Goal: Task Accomplishment & Management: Manage account settings

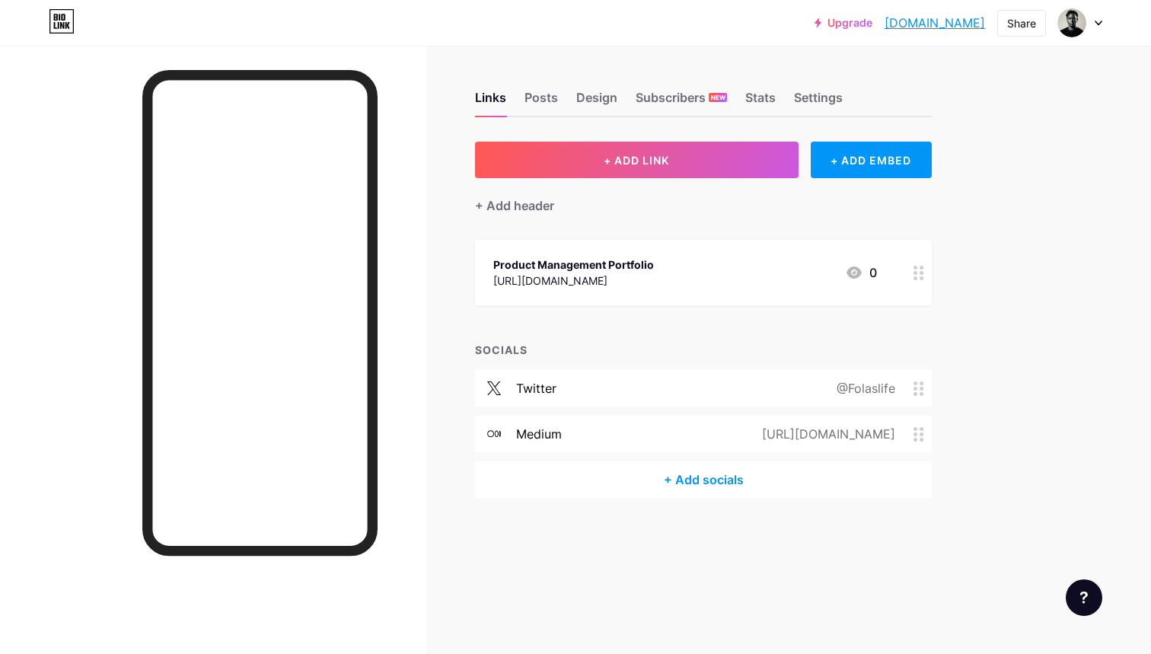
click at [910, 275] on div at bounding box center [919, 272] width 26 height 65
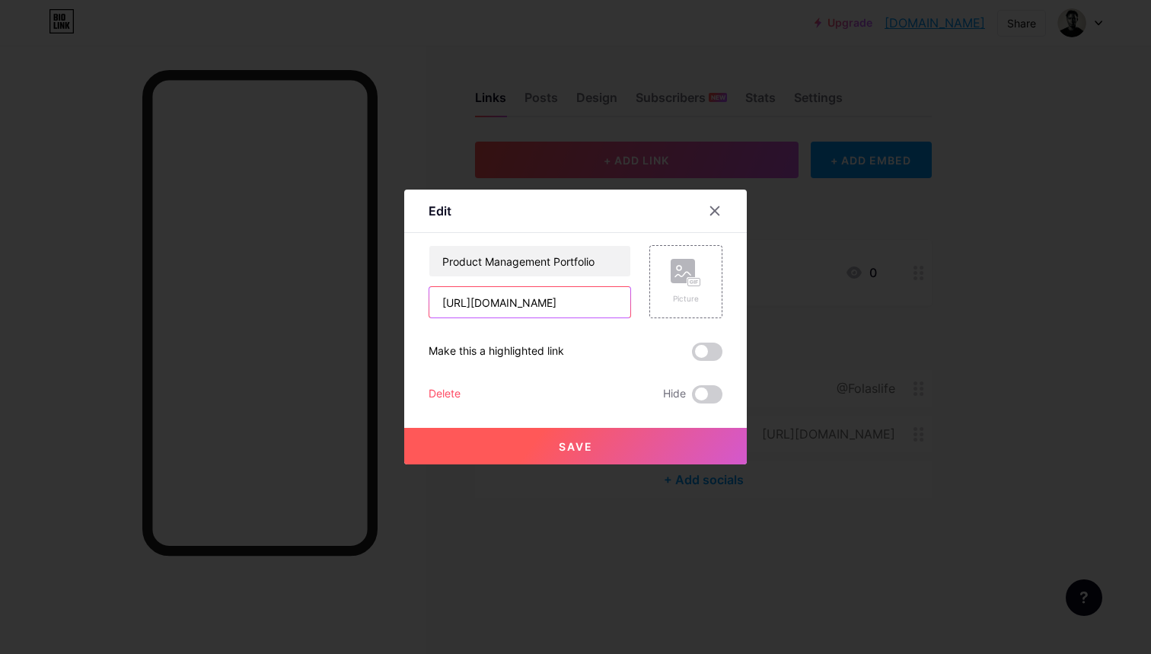
click at [592, 304] on input "[URL][DOMAIN_NAME]" at bounding box center [530, 302] width 201 height 30
paste input "w57gxx71gvz6o1v5"
type input "[URL][DOMAIN_NAME]"
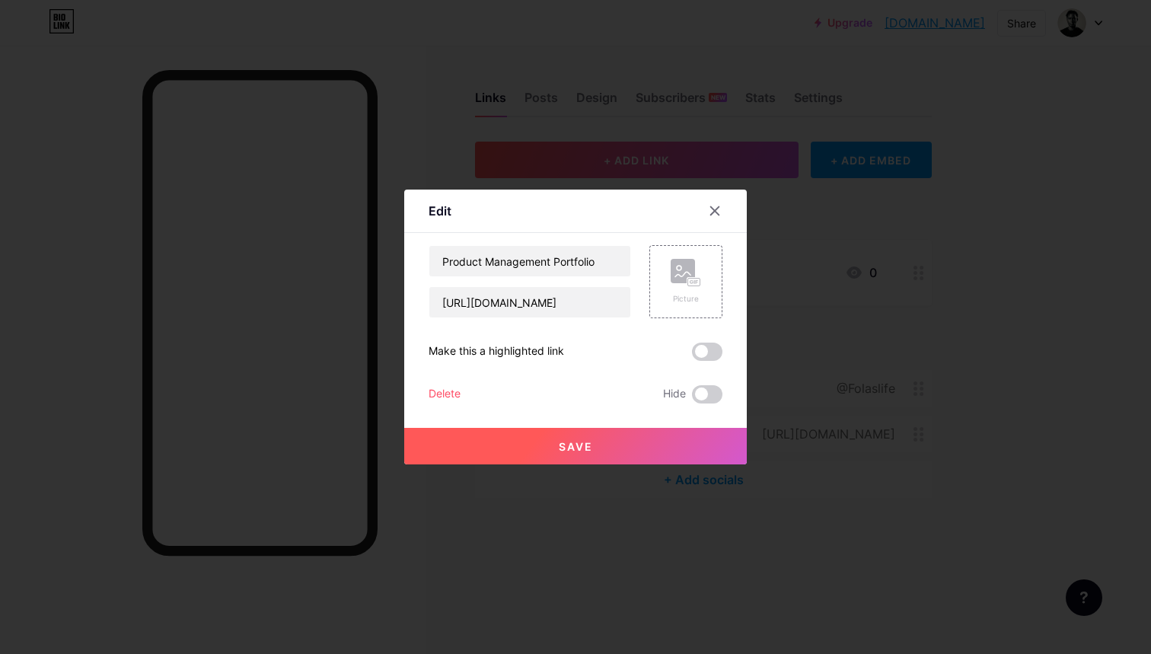
click at [646, 447] on button "Save" at bounding box center [575, 446] width 343 height 37
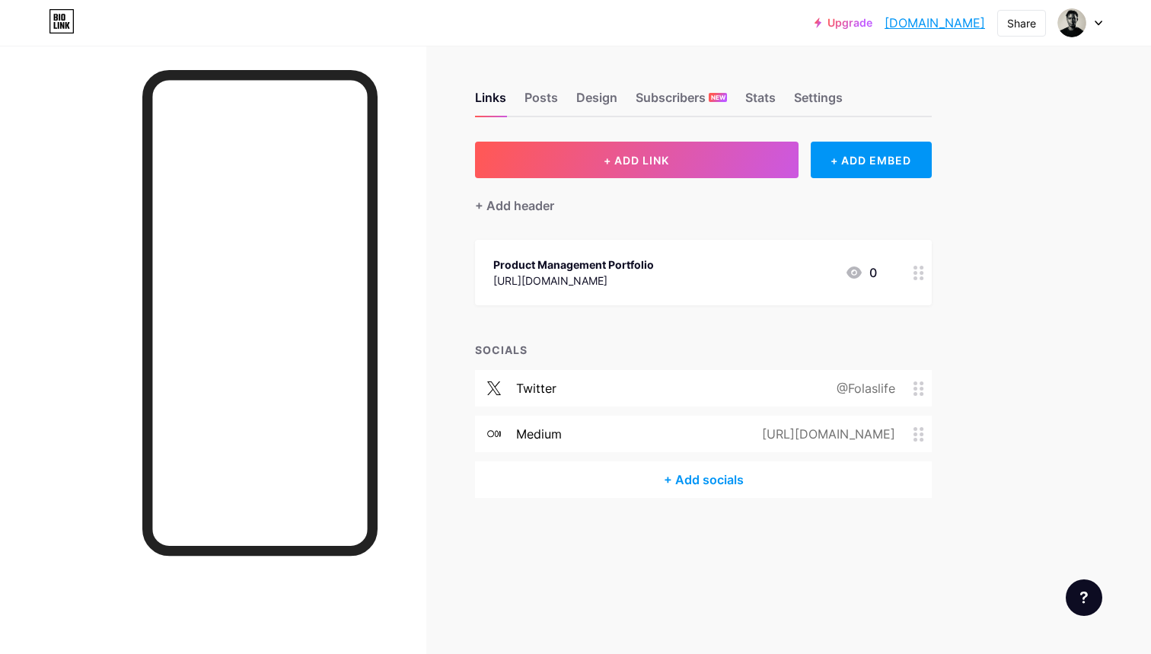
click at [654, 279] on div "[URL][DOMAIN_NAME]" at bounding box center [573, 281] width 161 height 16
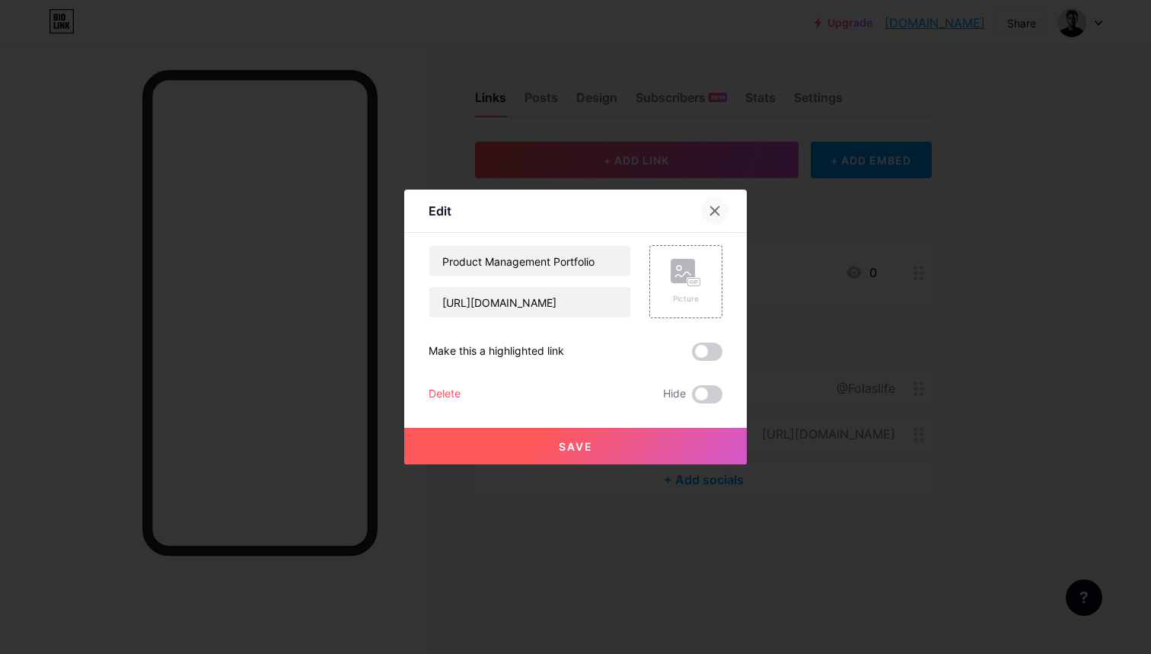
click at [717, 212] on icon at bounding box center [715, 211] width 12 height 12
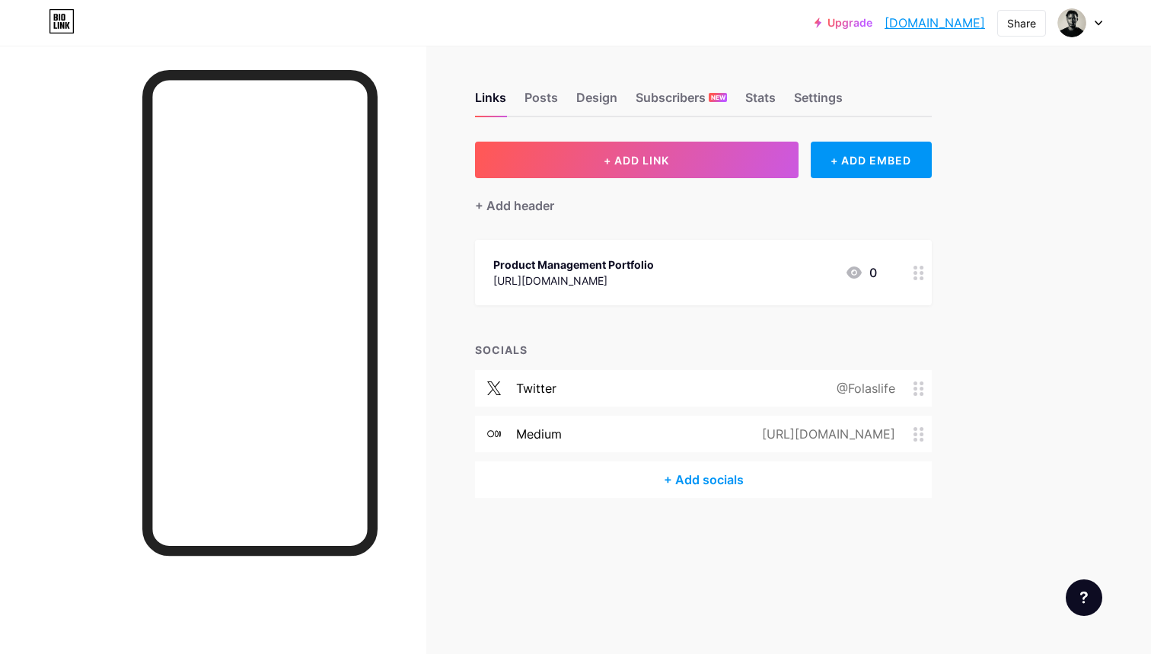
click at [915, 267] on circle at bounding box center [916, 268] width 4 height 4
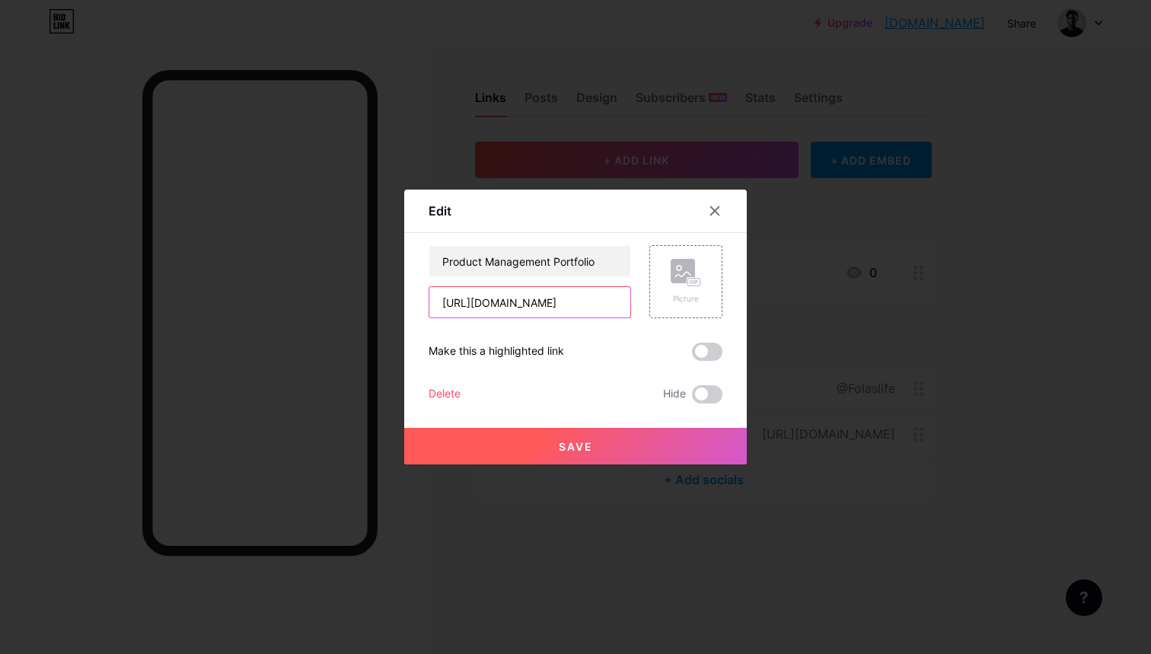
click at [573, 299] on input "[URL][DOMAIN_NAME]" at bounding box center [530, 302] width 201 height 30
paste input "text"
type input "[URL][DOMAIN_NAME]"
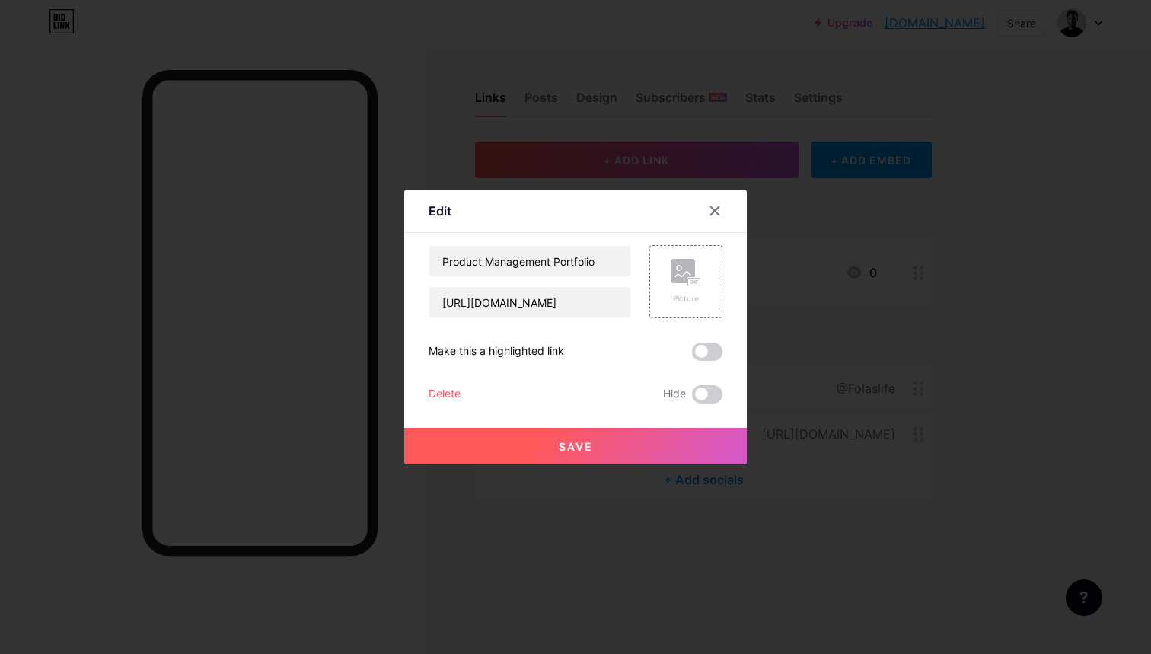
click at [640, 454] on button "Save" at bounding box center [575, 446] width 343 height 37
